Goal: Navigation & Orientation: Find specific page/section

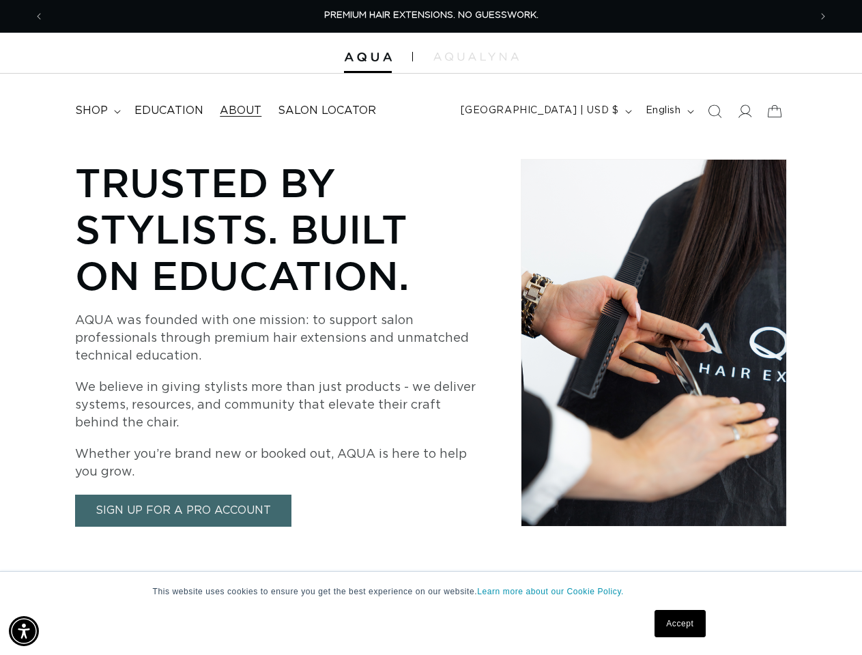
scroll to position [0, 765]
click at [431, 327] on p "AQUA was founded with one mission: to support salon professionals through premi…" at bounding box center [275, 338] width 401 height 53
click at [24, 631] on img "Accessibility Menu" at bounding box center [24, 631] width 30 height 30
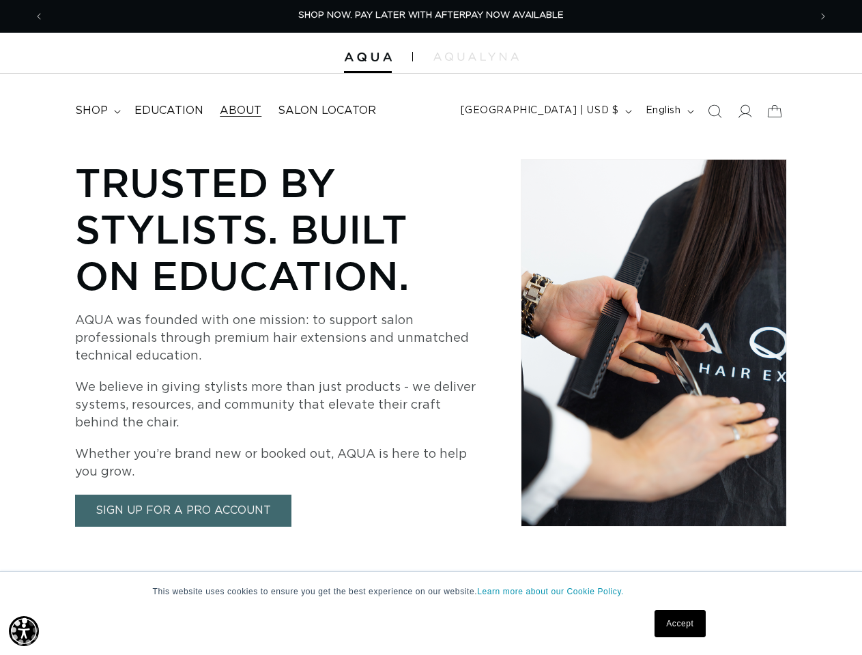
scroll to position [0, 1530]
